Goal: Navigation & Orientation: Find specific page/section

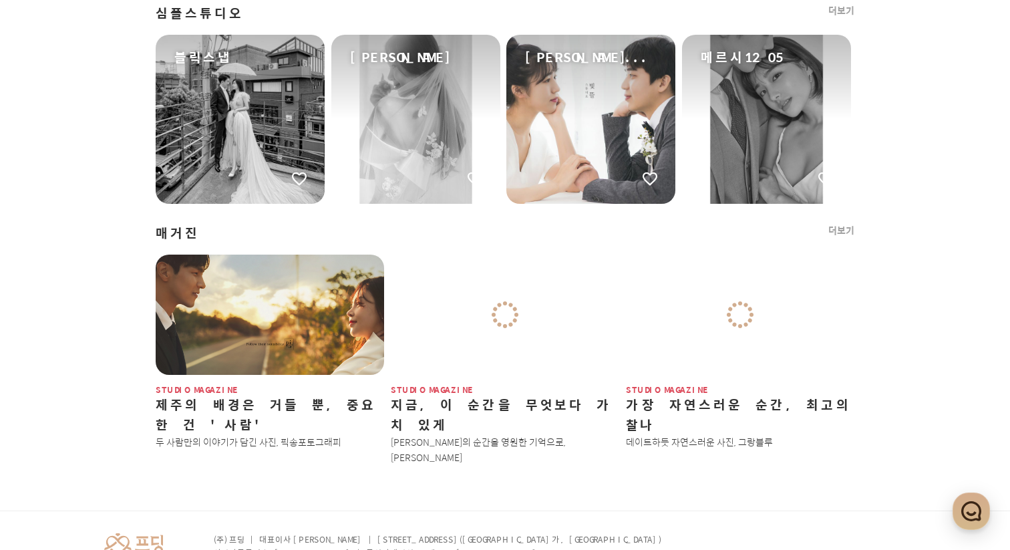
scroll to position [1650, 0]
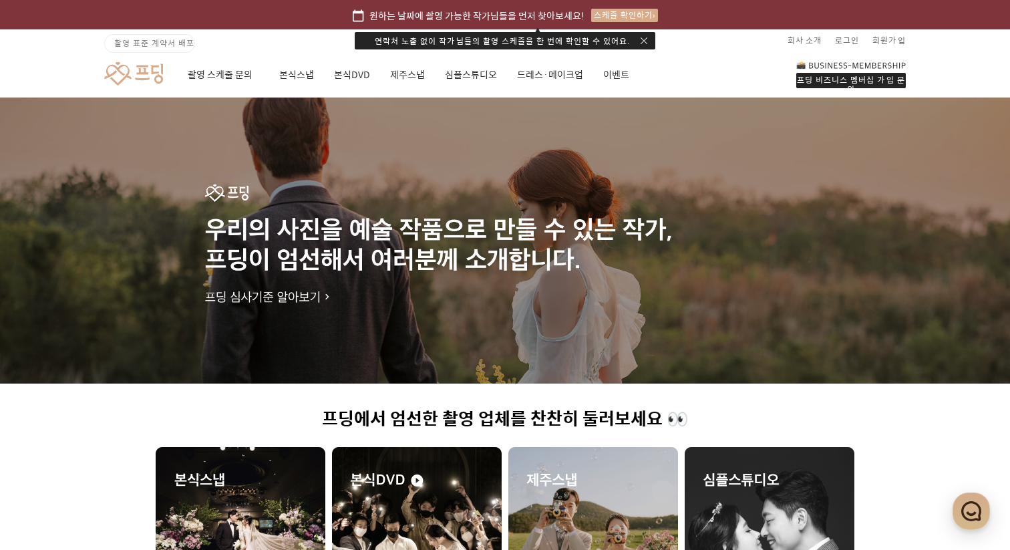
click at [156, 83] on link at bounding box center [133, 73] width 59 height 25
click at [150, 64] on link at bounding box center [133, 73] width 59 height 25
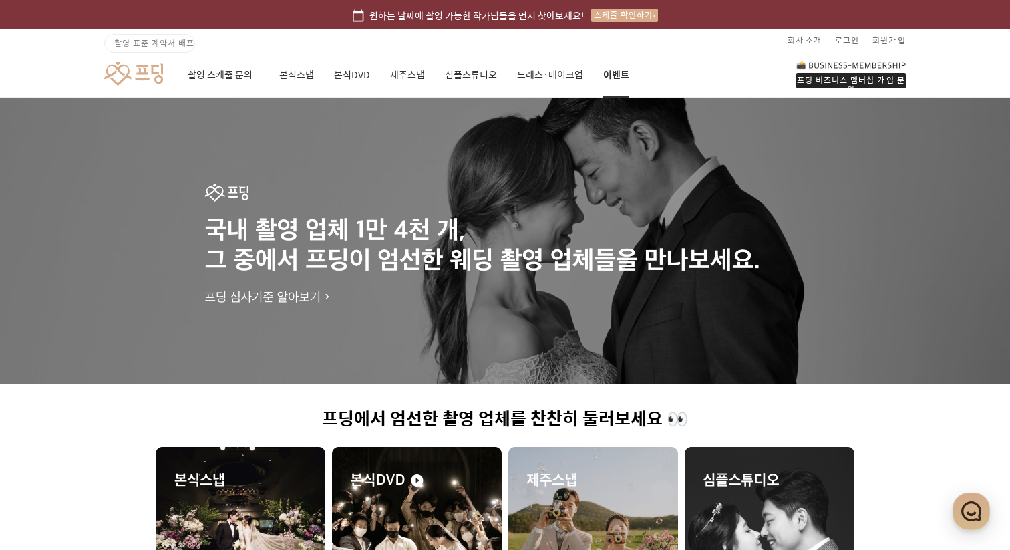
click at [624, 81] on link "이벤트" at bounding box center [616, 74] width 26 height 45
